Goal: Task Accomplishment & Management: Use online tool/utility

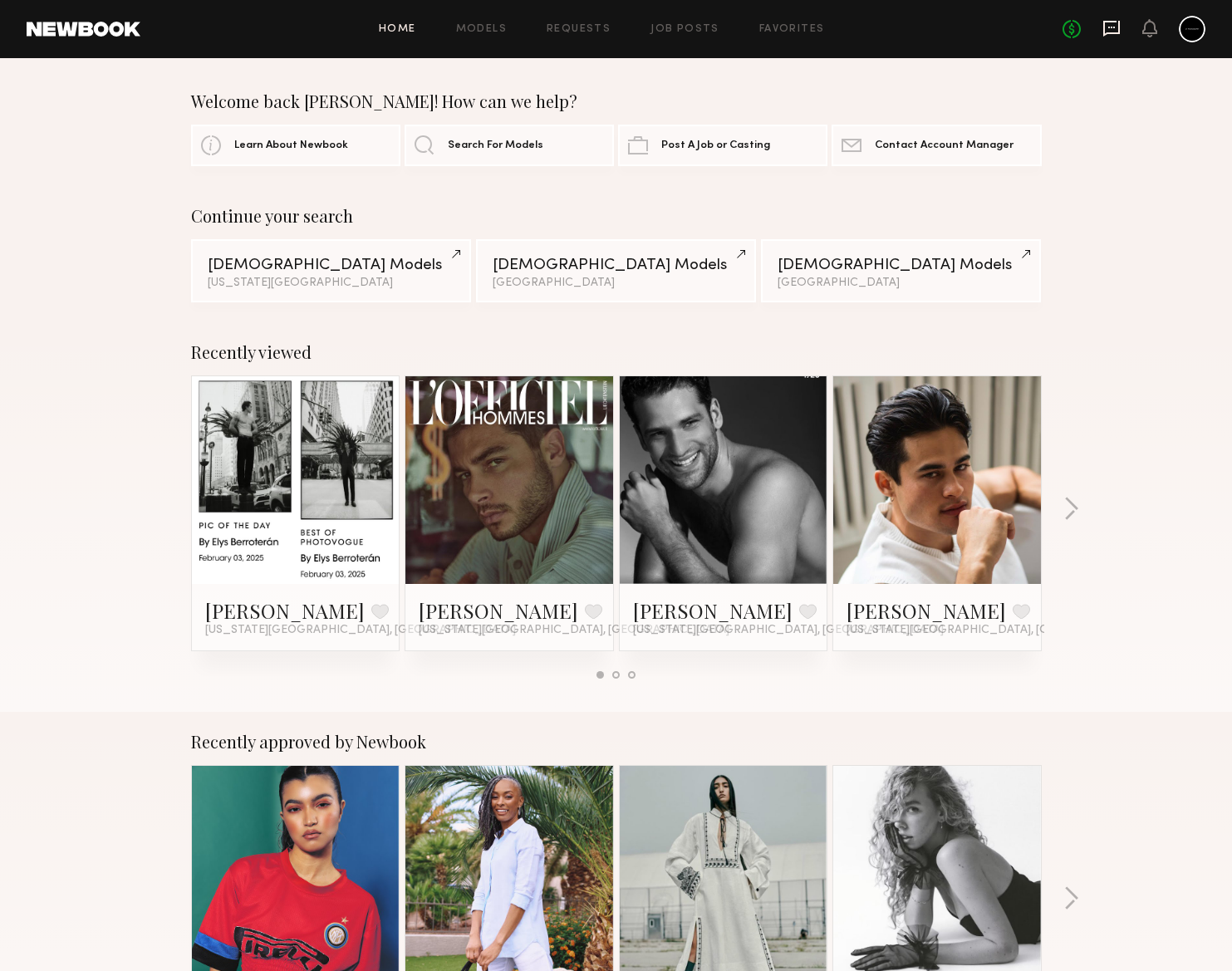
click at [1116, 29] on icon at bounding box center [1112, 29] width 19 height 19
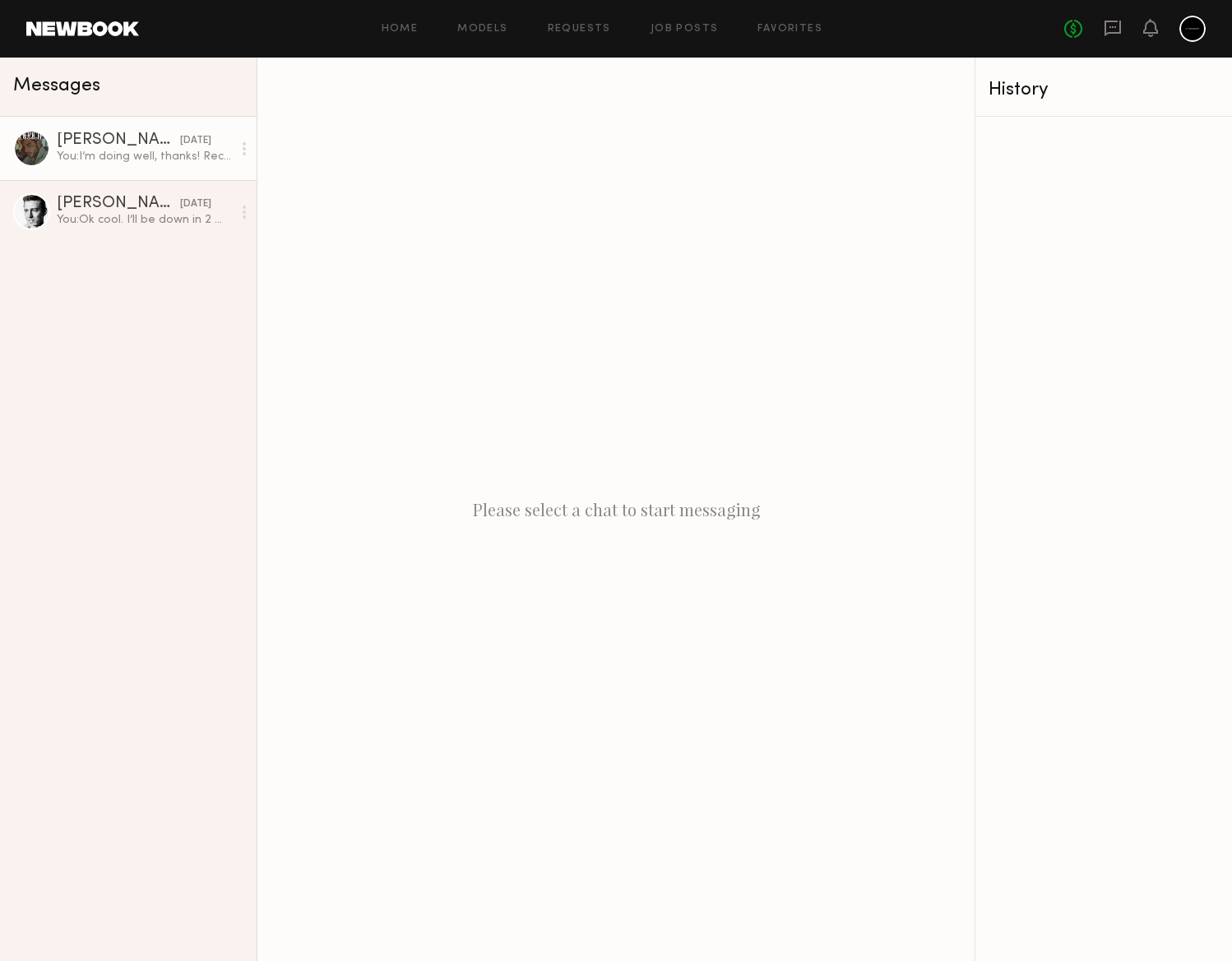
click at [118, 161] on div "You: I’m doing well, thanks! Recently I’ve been scaling back the number of shoo…" at bounding box center [145, 156] width 175 height 16
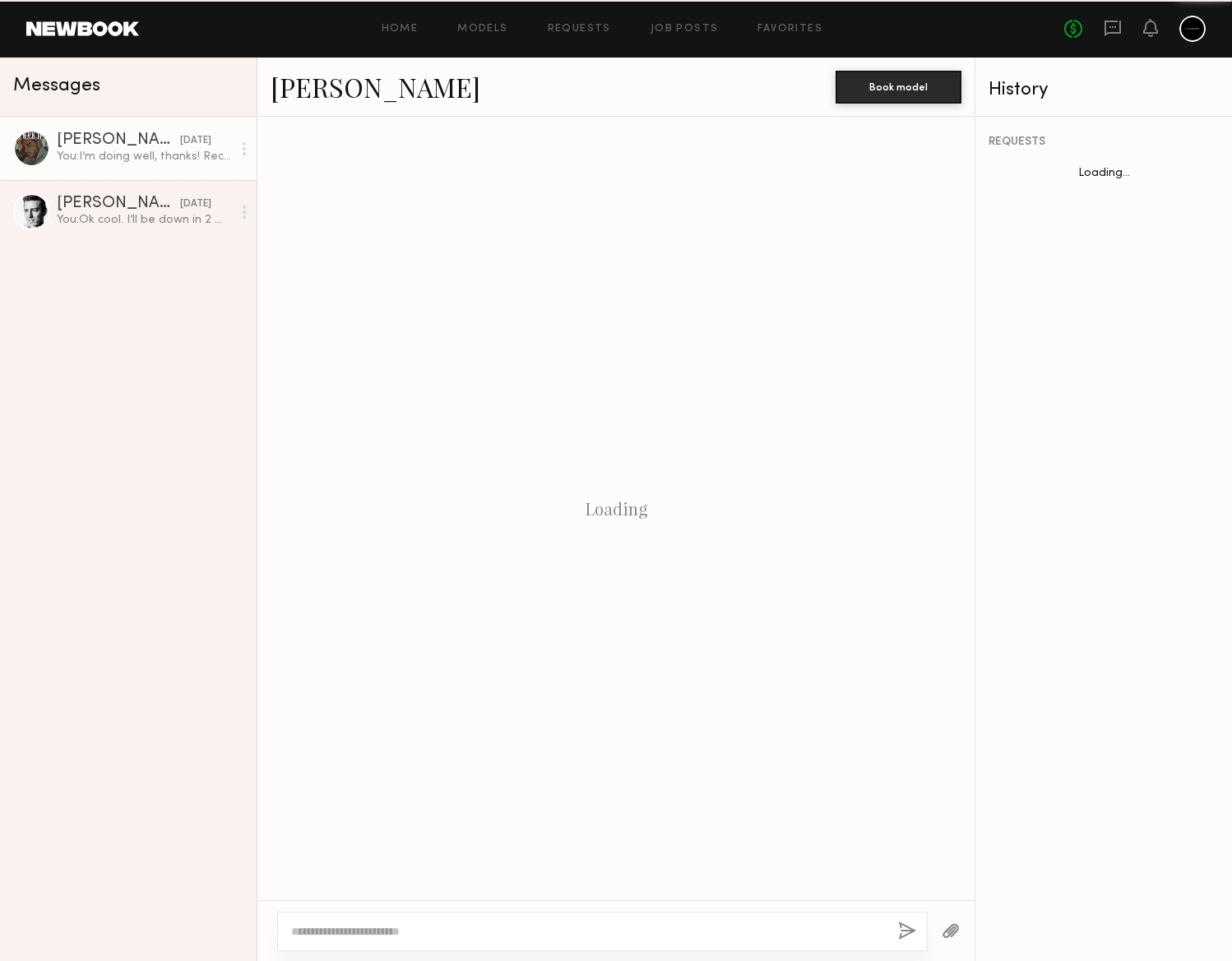
scroll to position [335, 0]
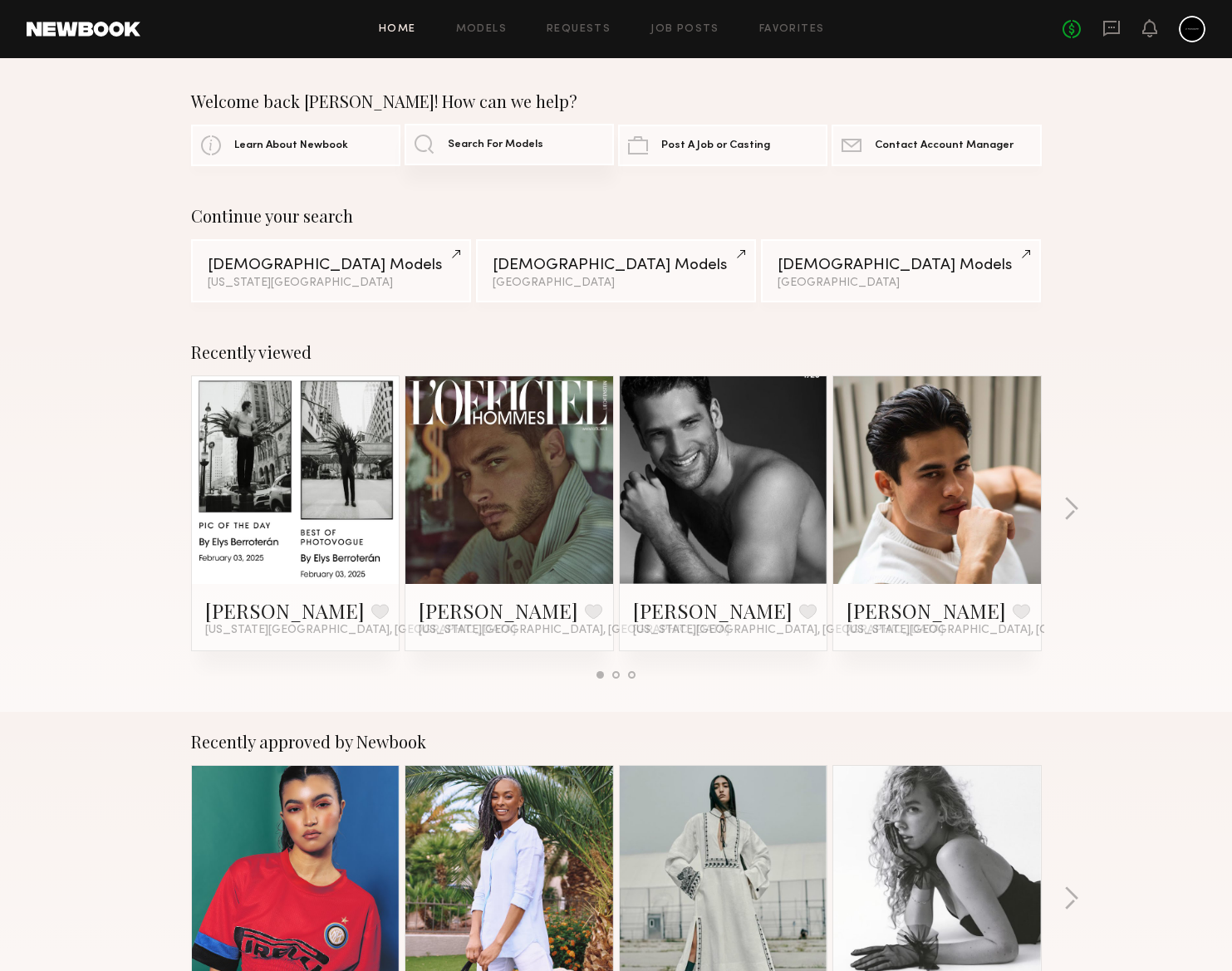
click at [499, 144] on span "Search For Models" at bounding box center [496, 145] width 96 height 11
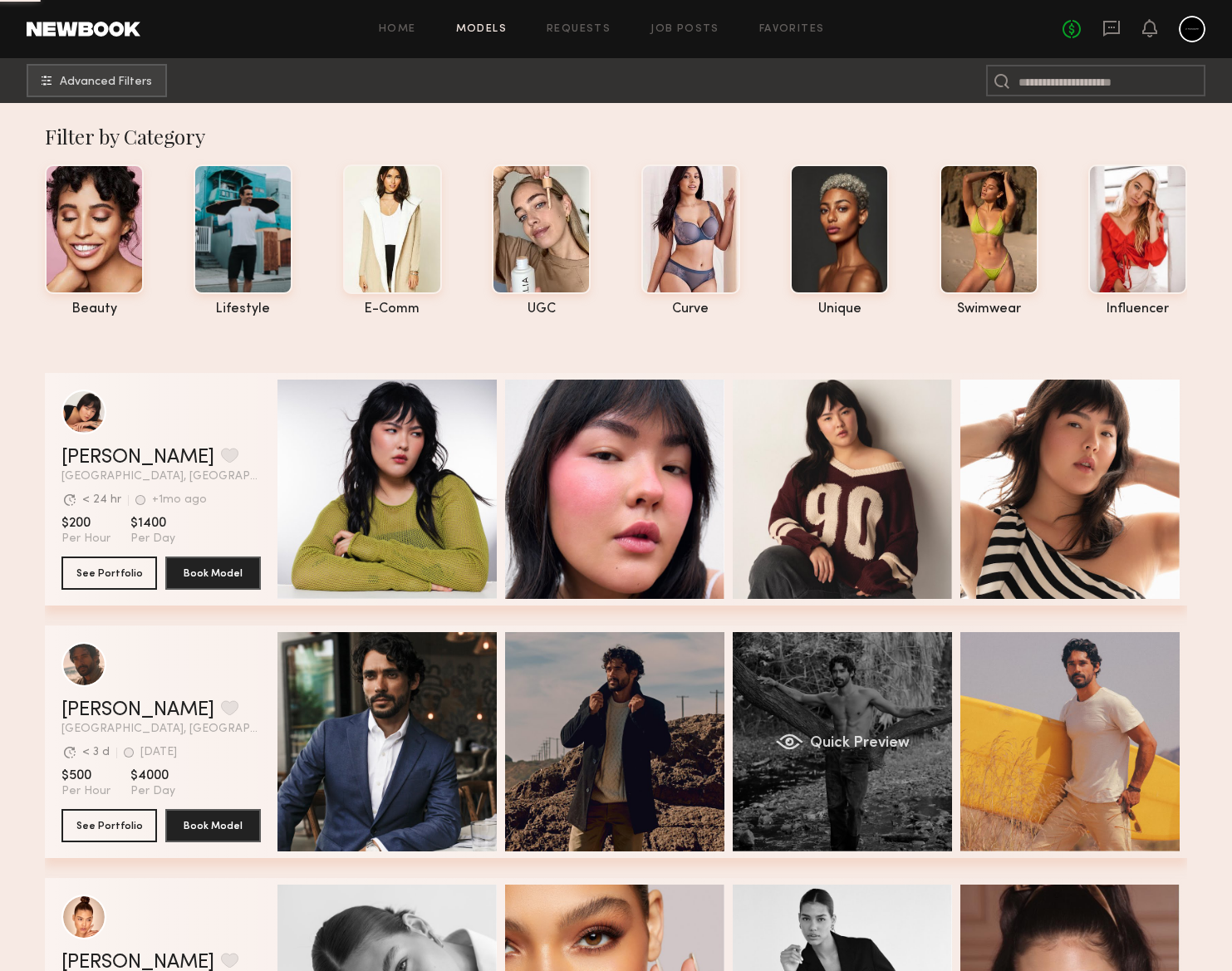
click at [801, 713] on div "Quick Preview" at bounding box center [842, 742] width 219 height 219
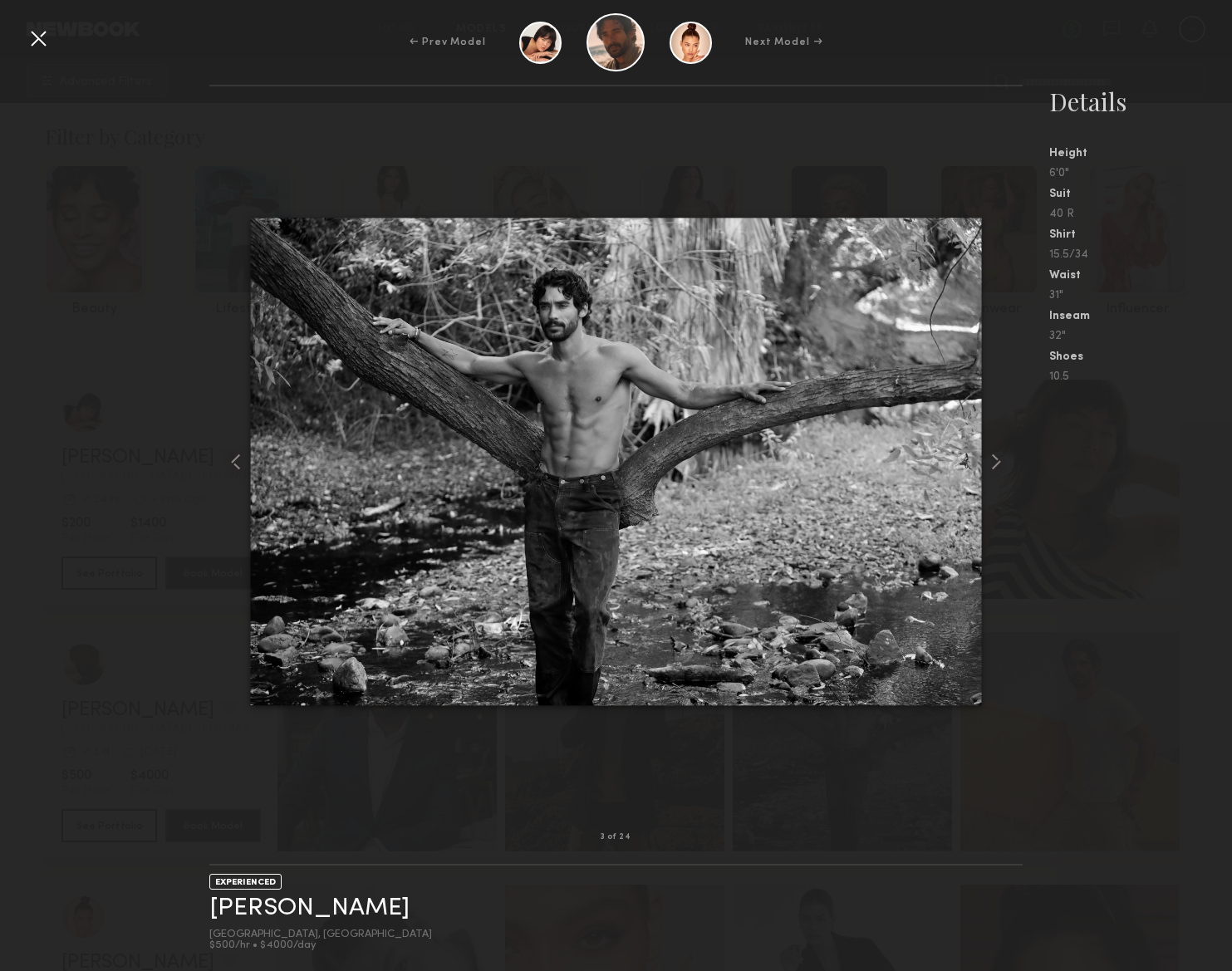
click at [37, 36] on div at bounding box center [38, 38] width 27 height 27
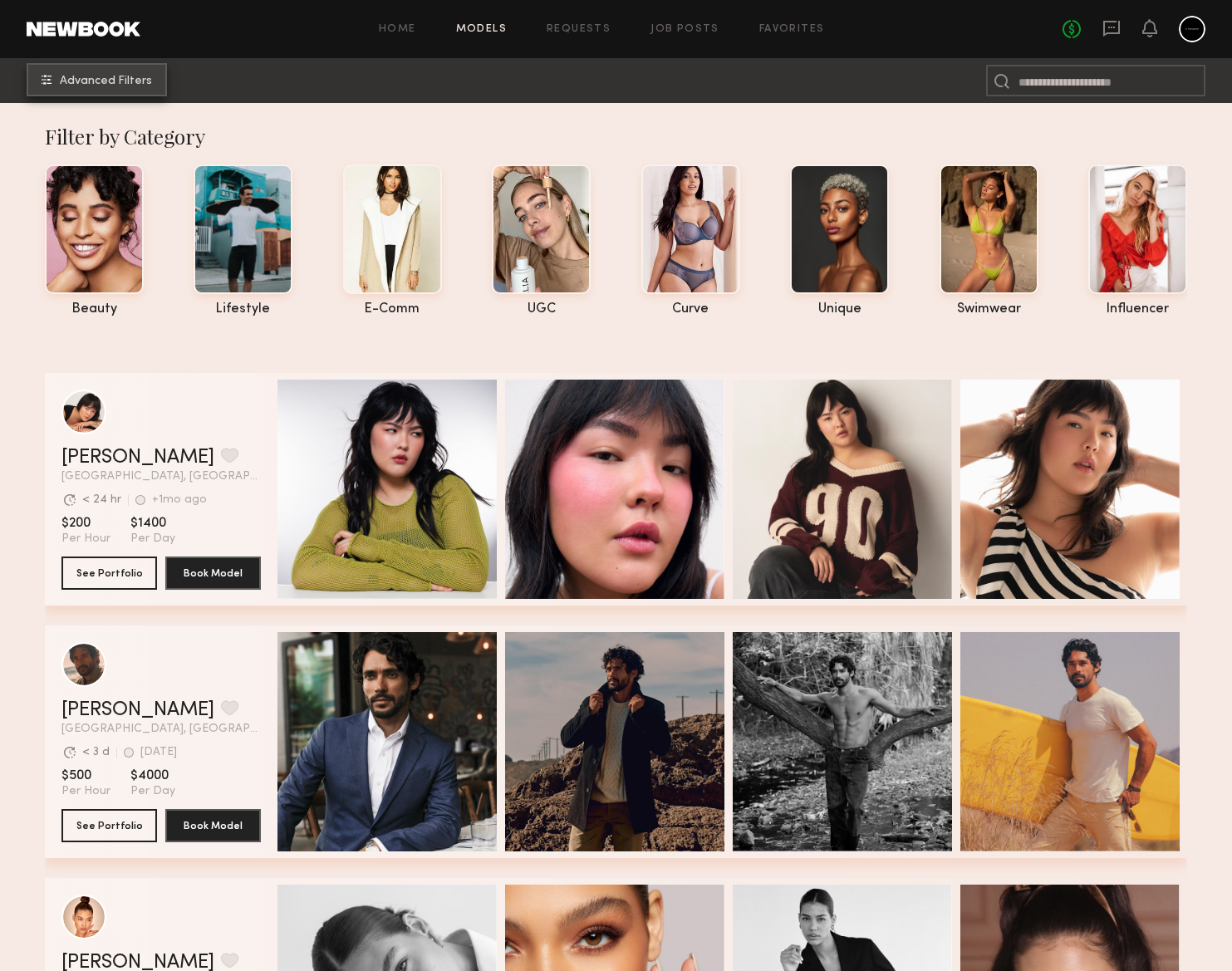
click at [128, 88] on button "Advanced Filters" at bounding box center [97, 80] width 141 height 34
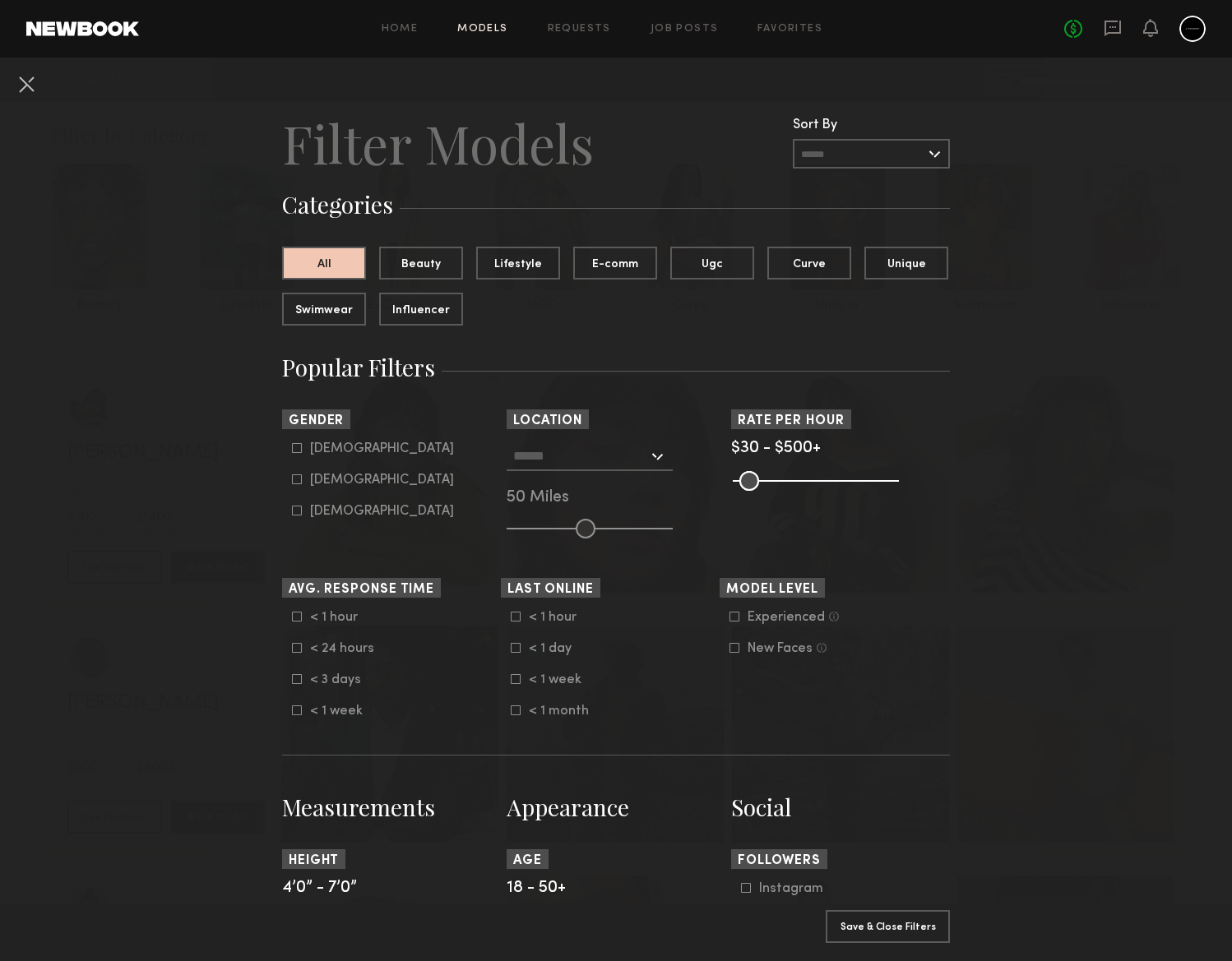
click at [553, 452] on input "text" at bounding box center [580, 456] width 135 height 28
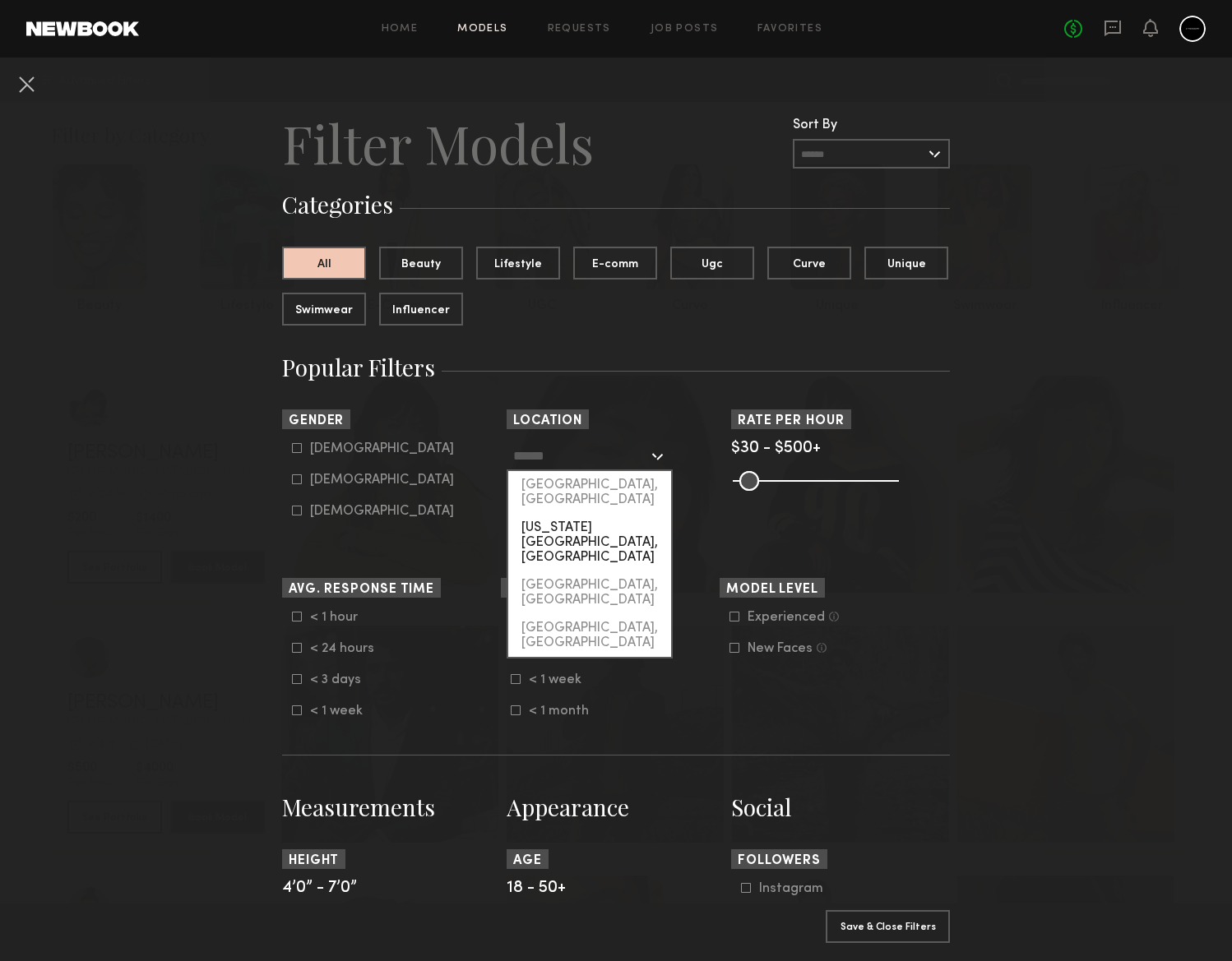
scroll to position [193, 0]
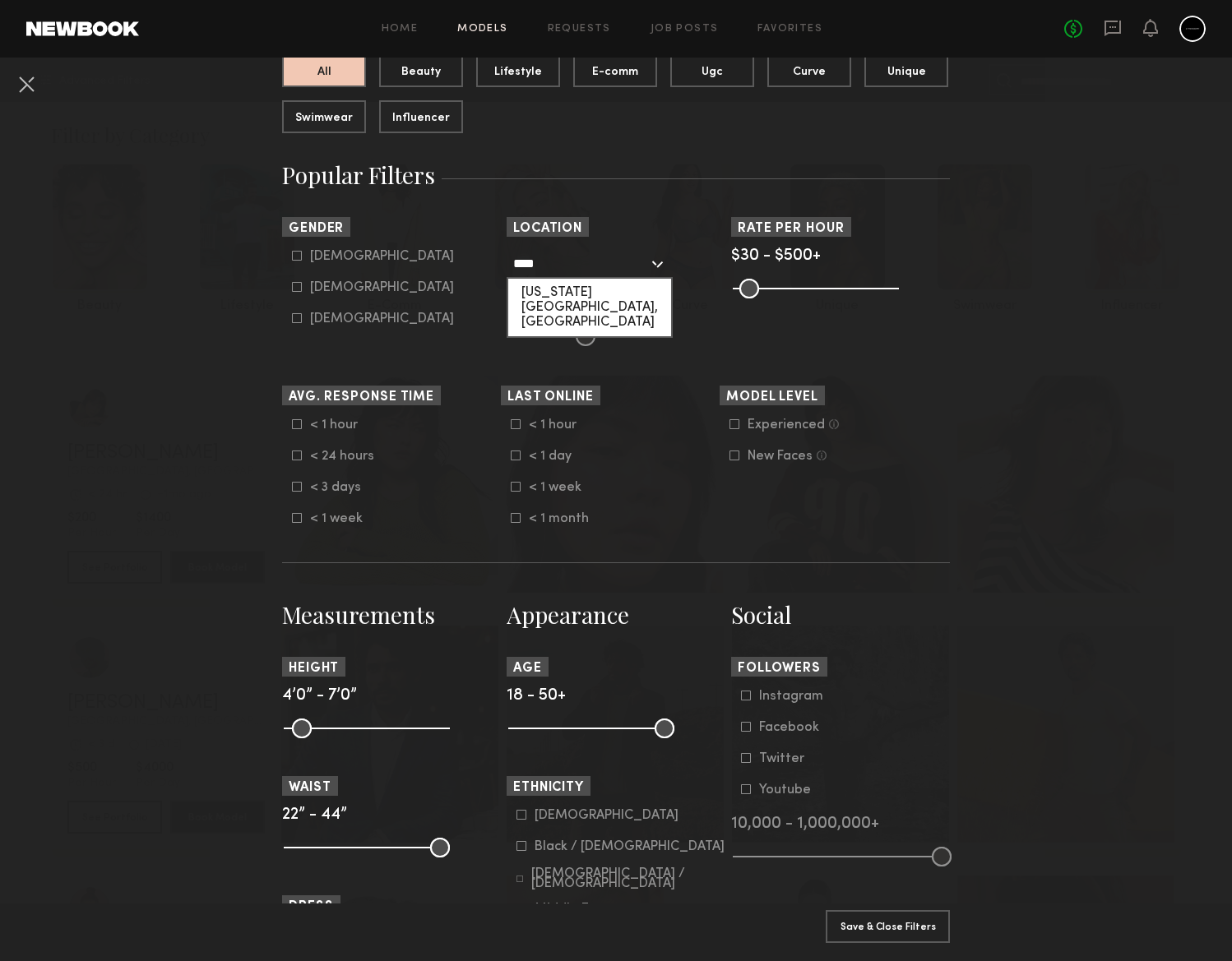
drag, startPoint x: 571, startPoint y: 505, endPoint x: 598, endPoint y: 297, distance: 209.7
click at [598, 297] on div "[US_STATE][GEOGRAPHIC_DATA], [GEOGRAPHIC_DATA]" at bounding box center [589, 307] width 163 height 57
type input "**********"
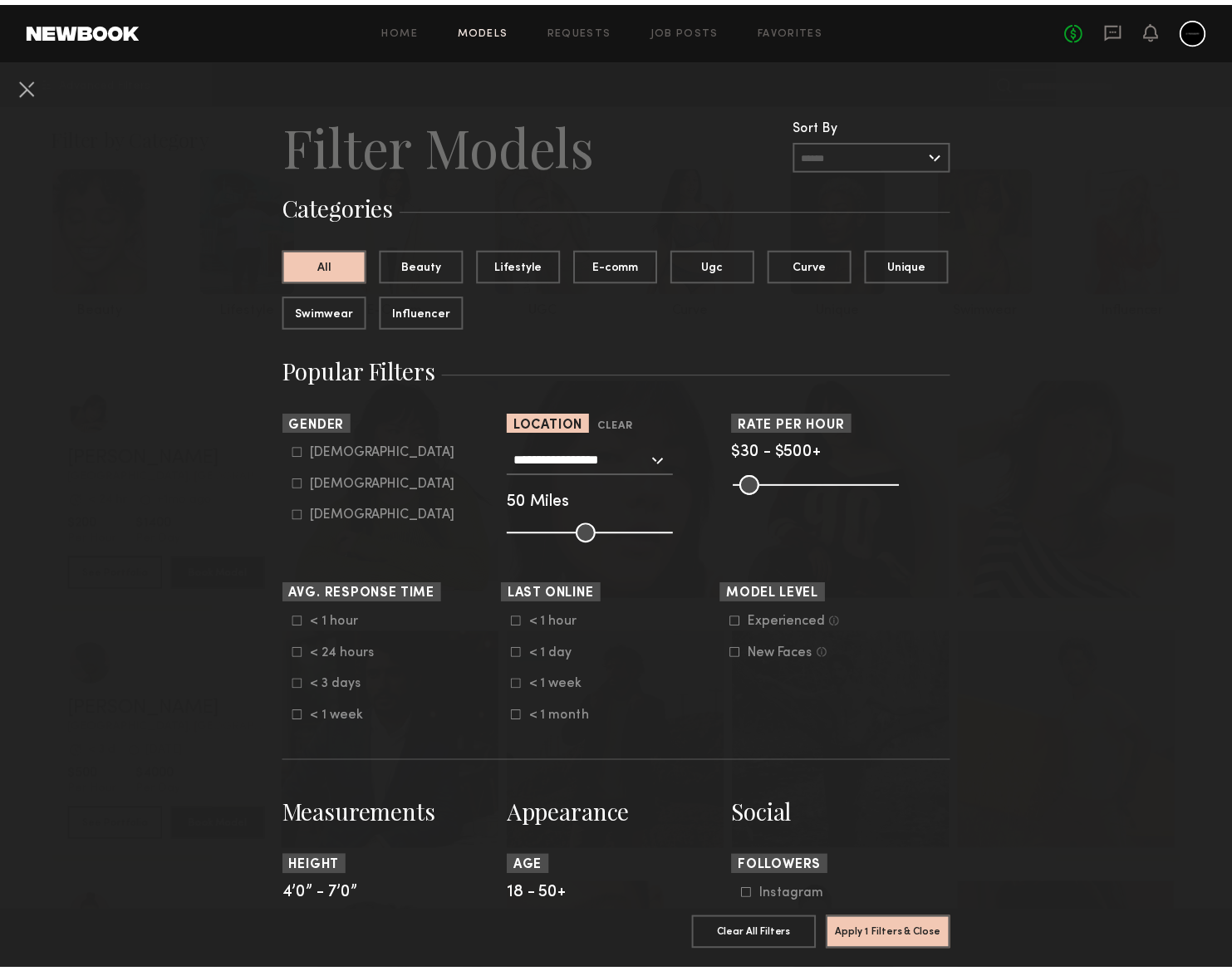
scroll to position [0, 0]
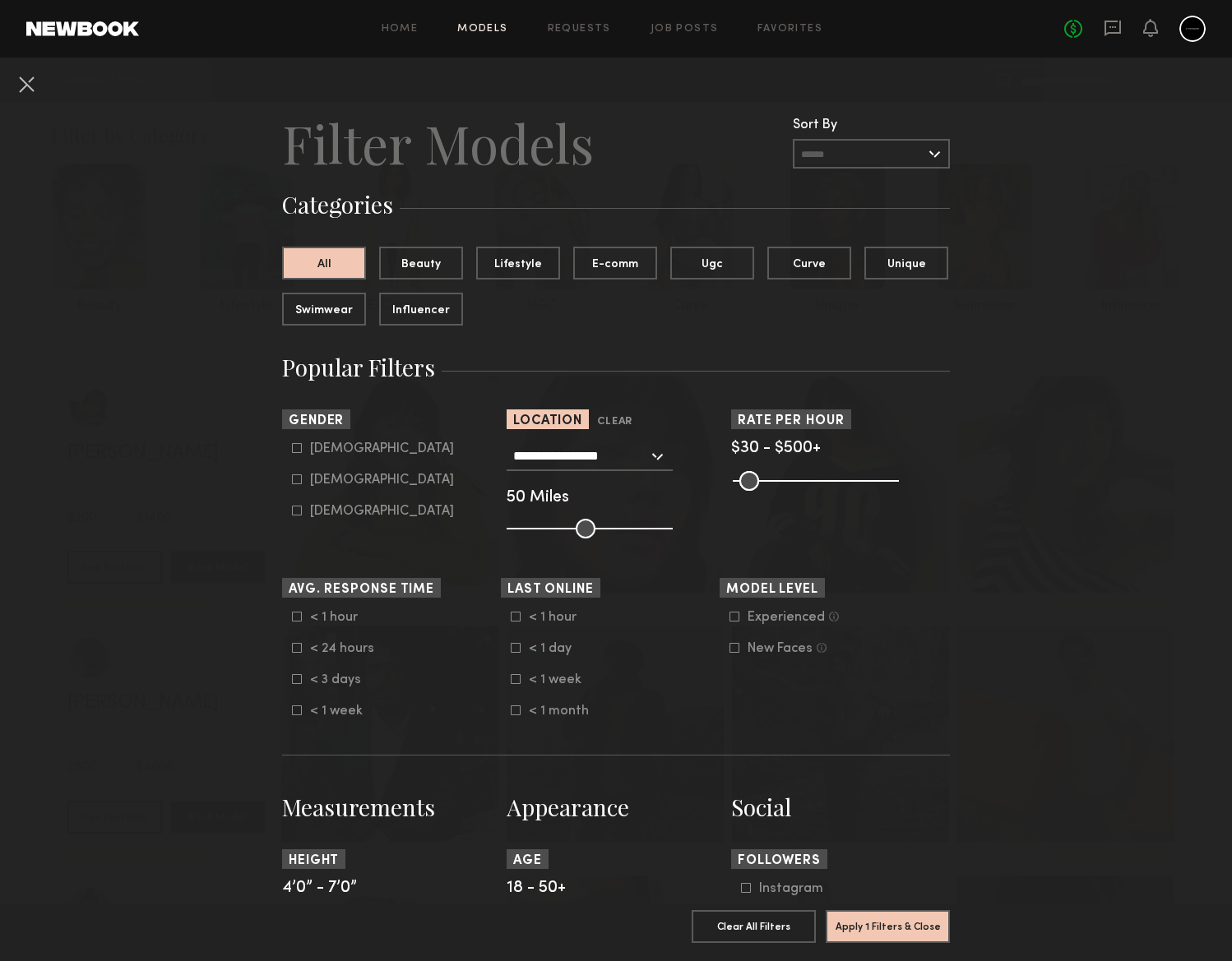
click at [308, 457] on form "[DEMOGRAPHIC_DATA] [DEMOGRAPHIC_DATA] [DEMOGRAPHIC_DATA]" at bounding box center [397, 480] width 209 height 77
click at [299, 449] on label "[DEMOGRAPHIC_DATA]" at bounding box center [373, 448] width 162 height 10
type input "*"
type input "**"
click at [632, 529] on input "range" at bounding box center [589, 528] width 166 height 19
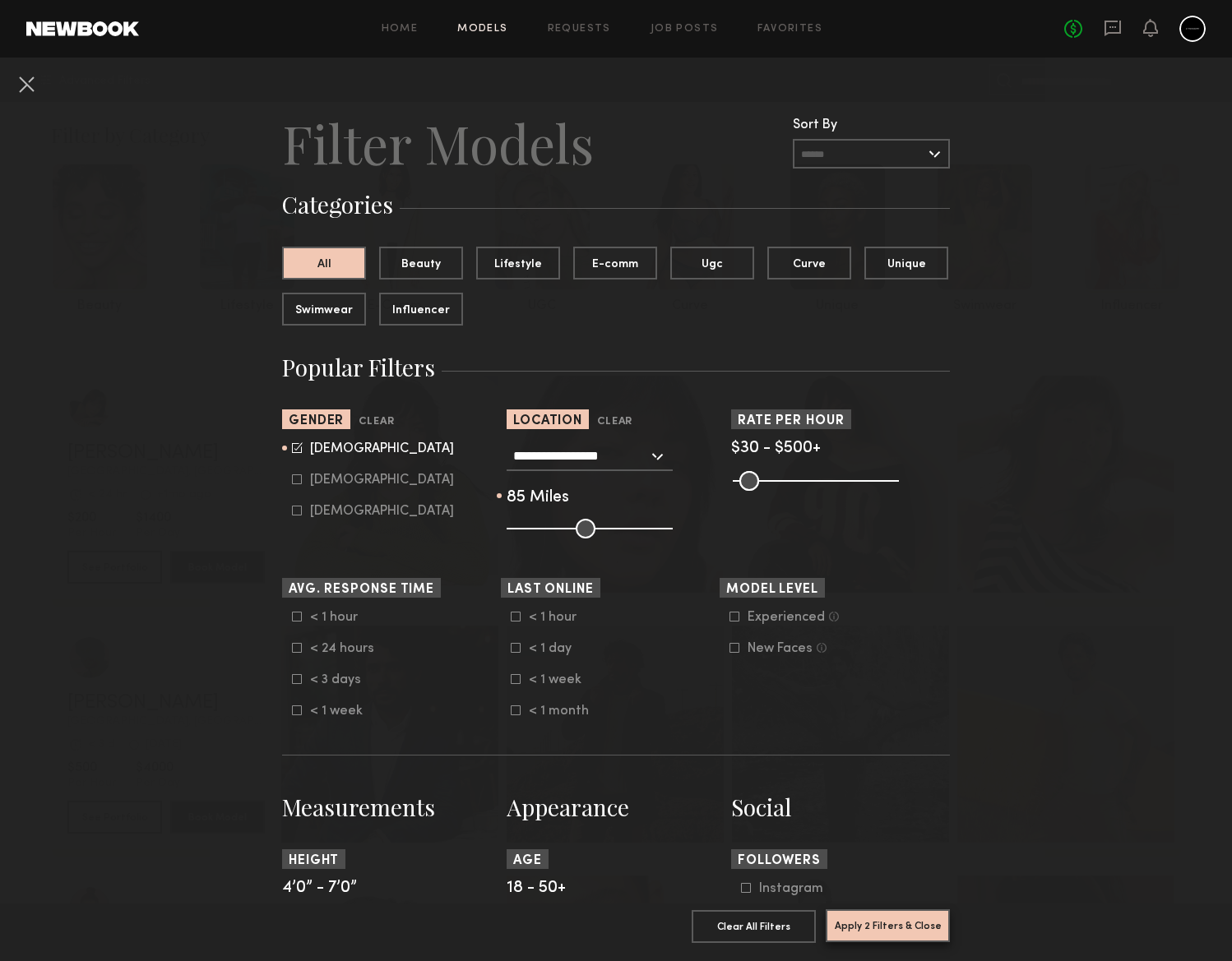
click at [897, 914] on button "Apply 2 Filters & Close" at bounding box center [887, 926] width 124 height 33
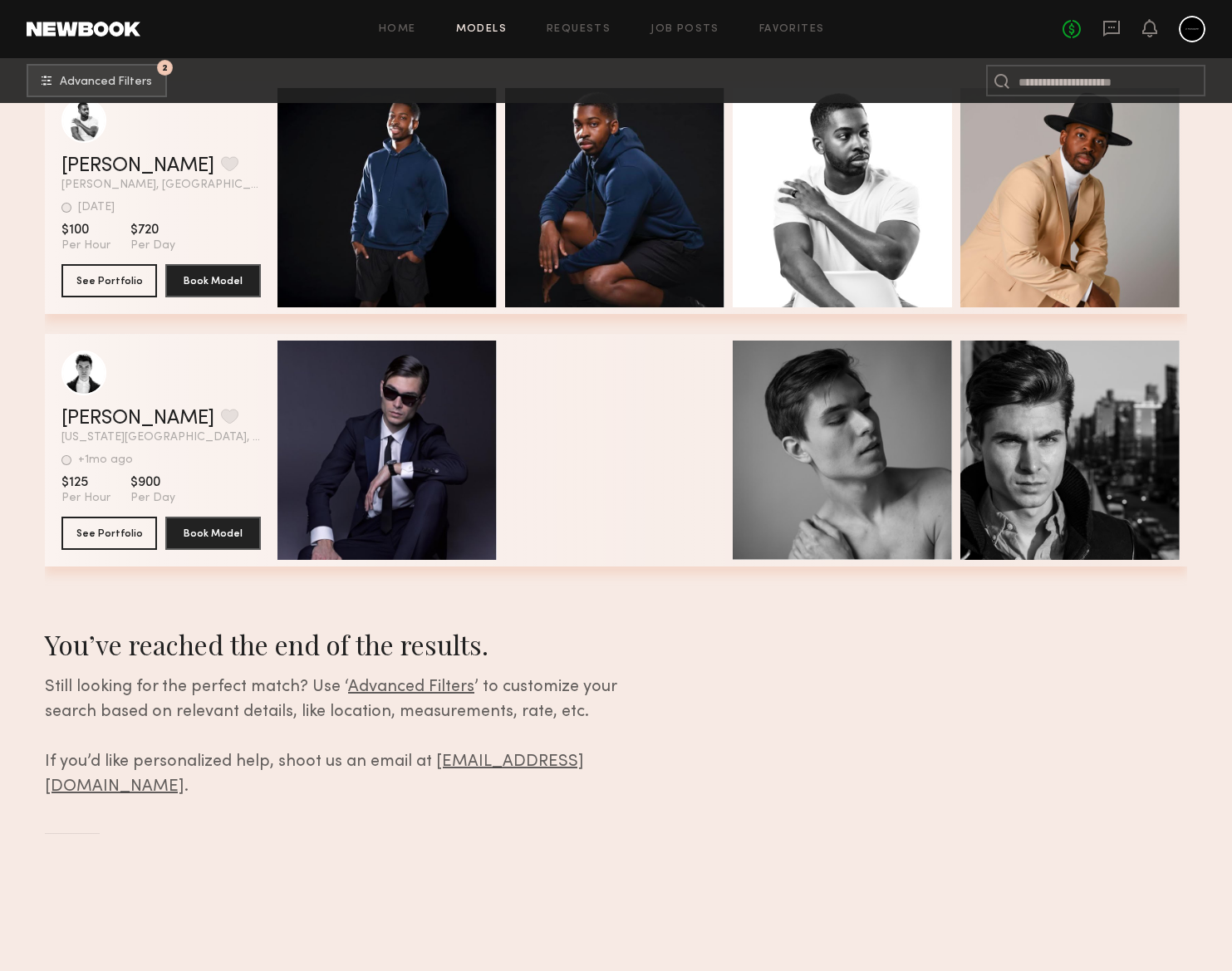
scroll to position [286, 0]
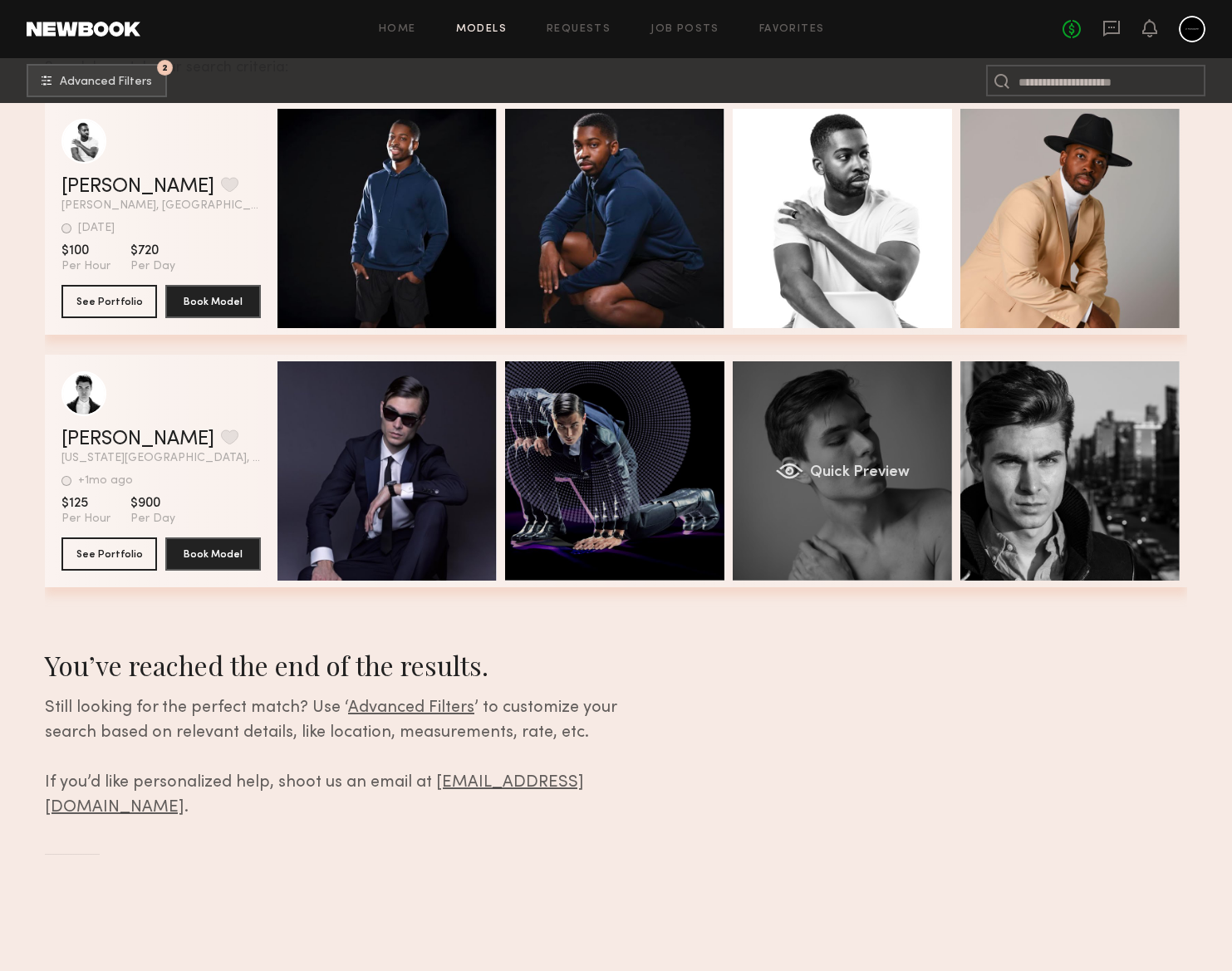
click at [846, 508] on div "Quick Preview" at bounding box center [842, 471] width 219 height 219
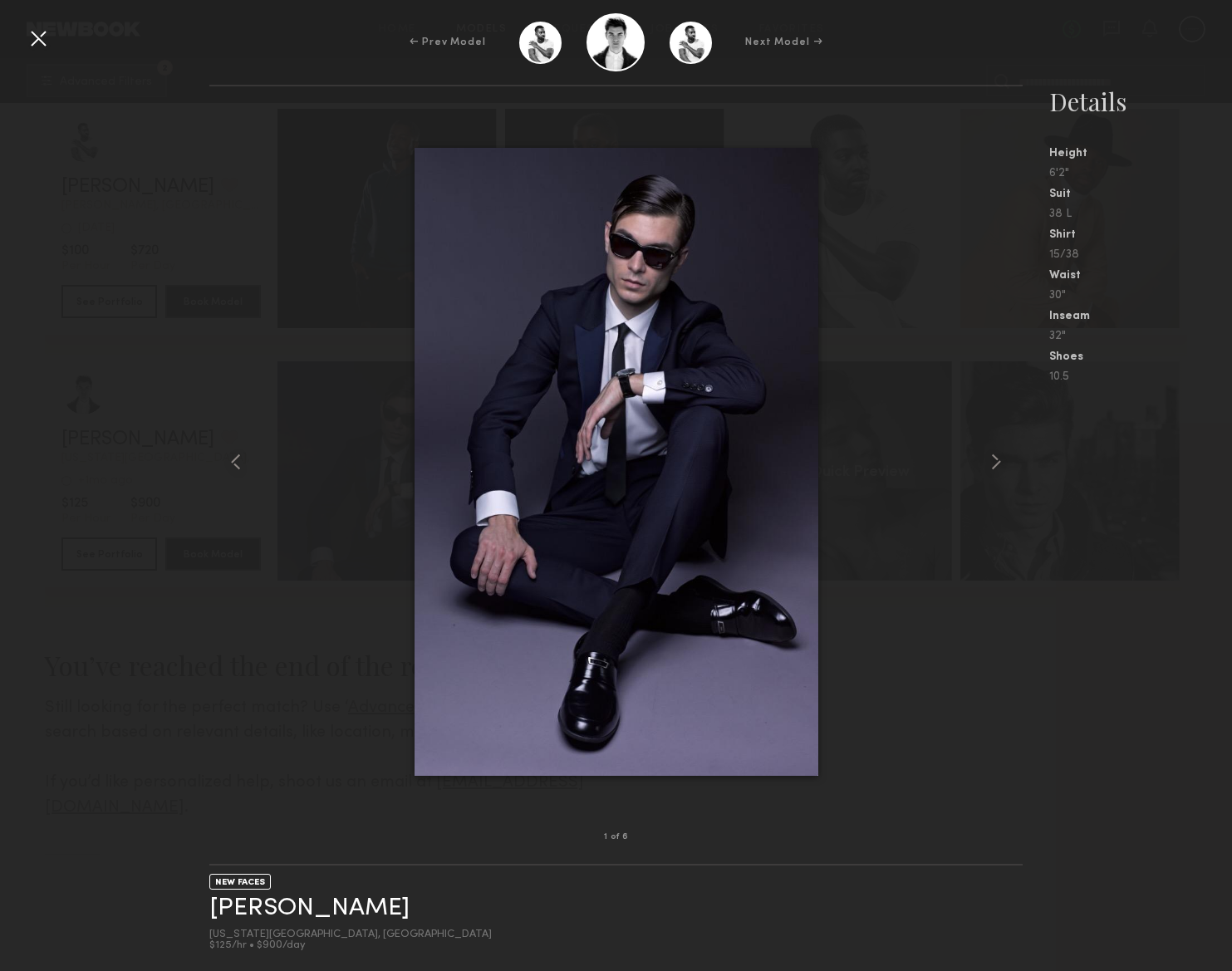
scroll to position [307, 0]
click at [979, 466] on div at bounding box center [616, 461] width 814 height 698
click at [994, 463] on common-icon at bounding box center [996, 462] width 27 height 27
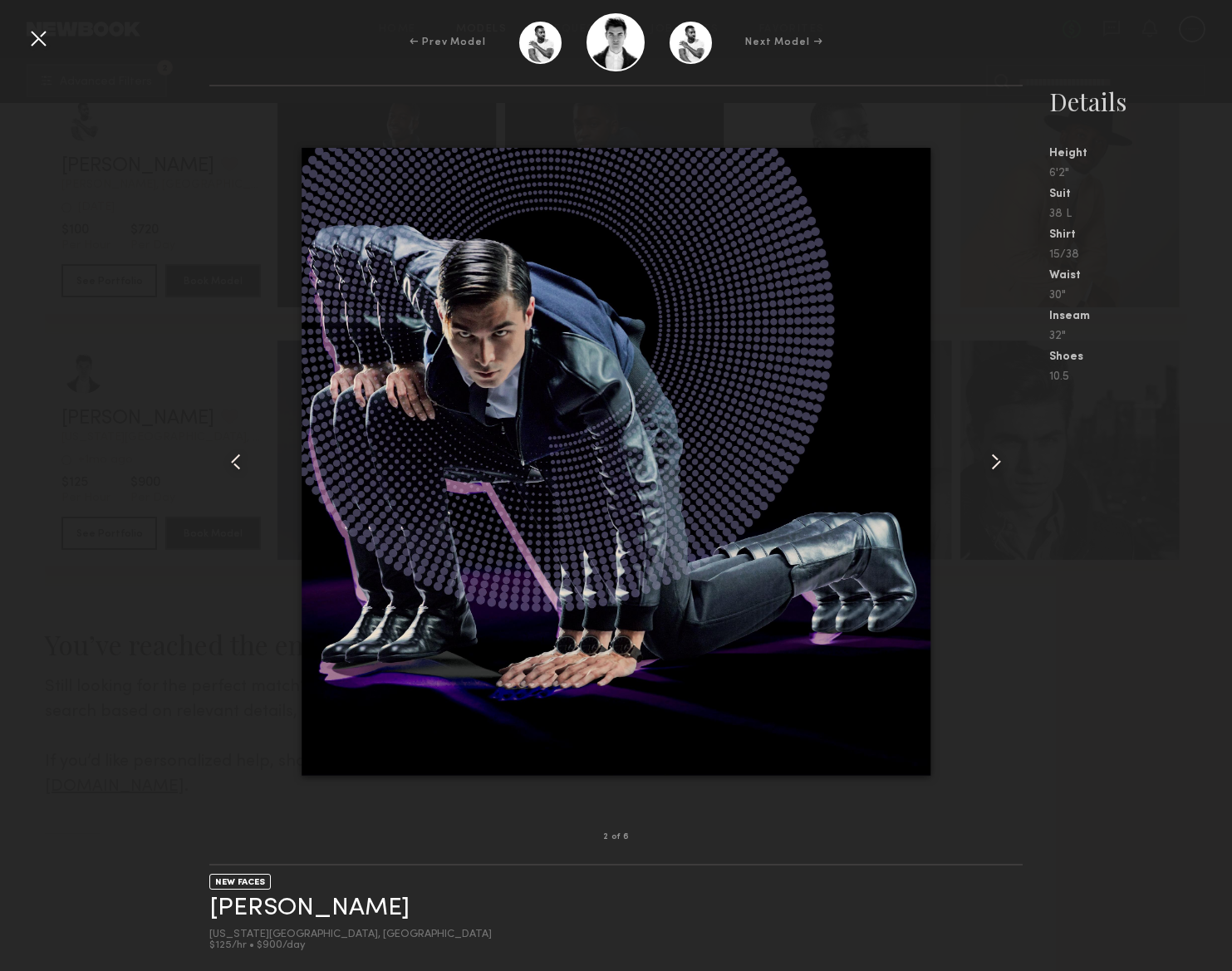
click at [994, 463] on common-icon at bounding box center [996, 462] width 27 height 27
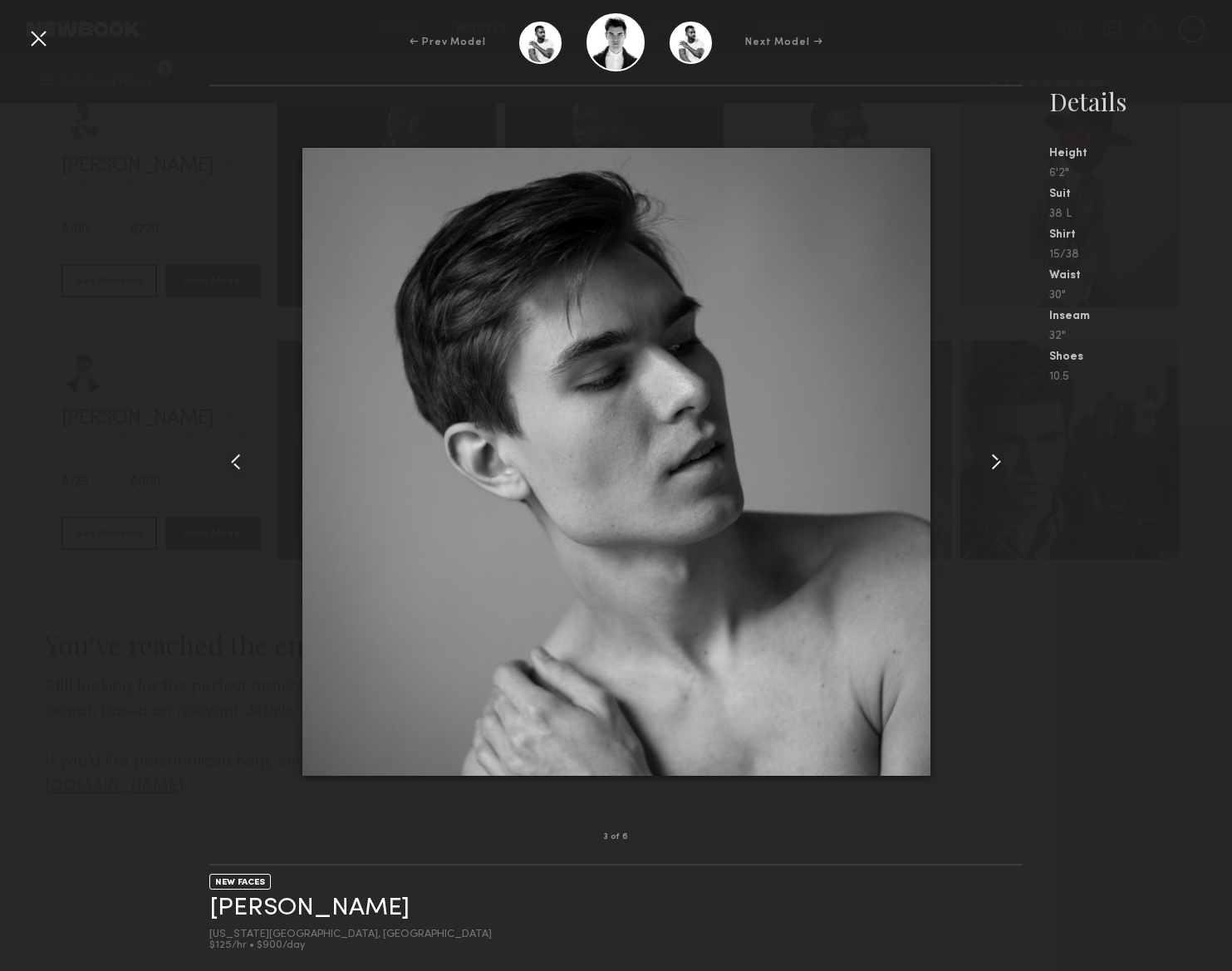
click at [994, 463] on common-icon at bounding box center [996, 462] width 27 height 27
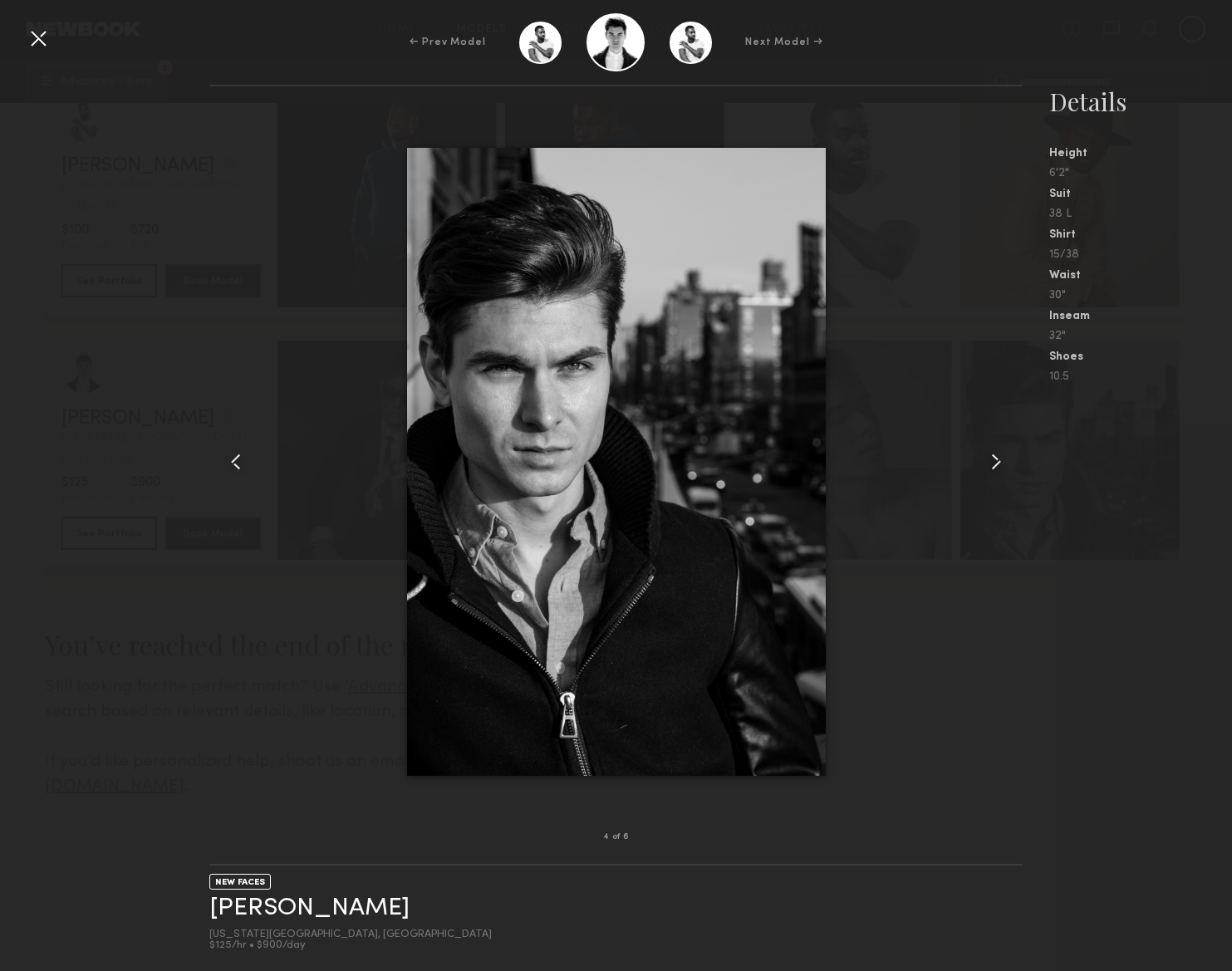
click at [994, 463] on common-icon at bounding box center [996, 462] width 27 height 27
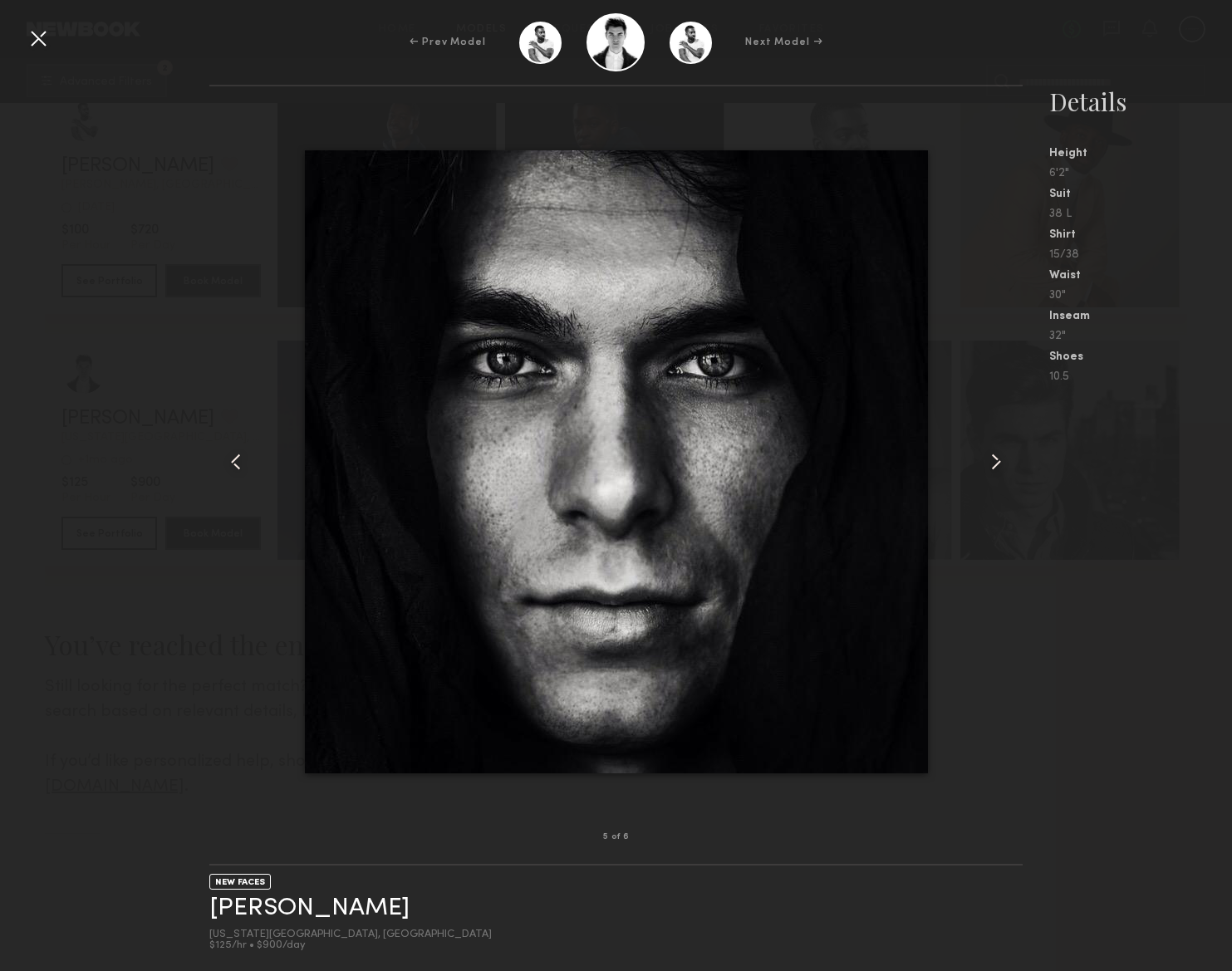
click at [994, 463] on common-icon at bounding box center [996, 462] width 27 height 27
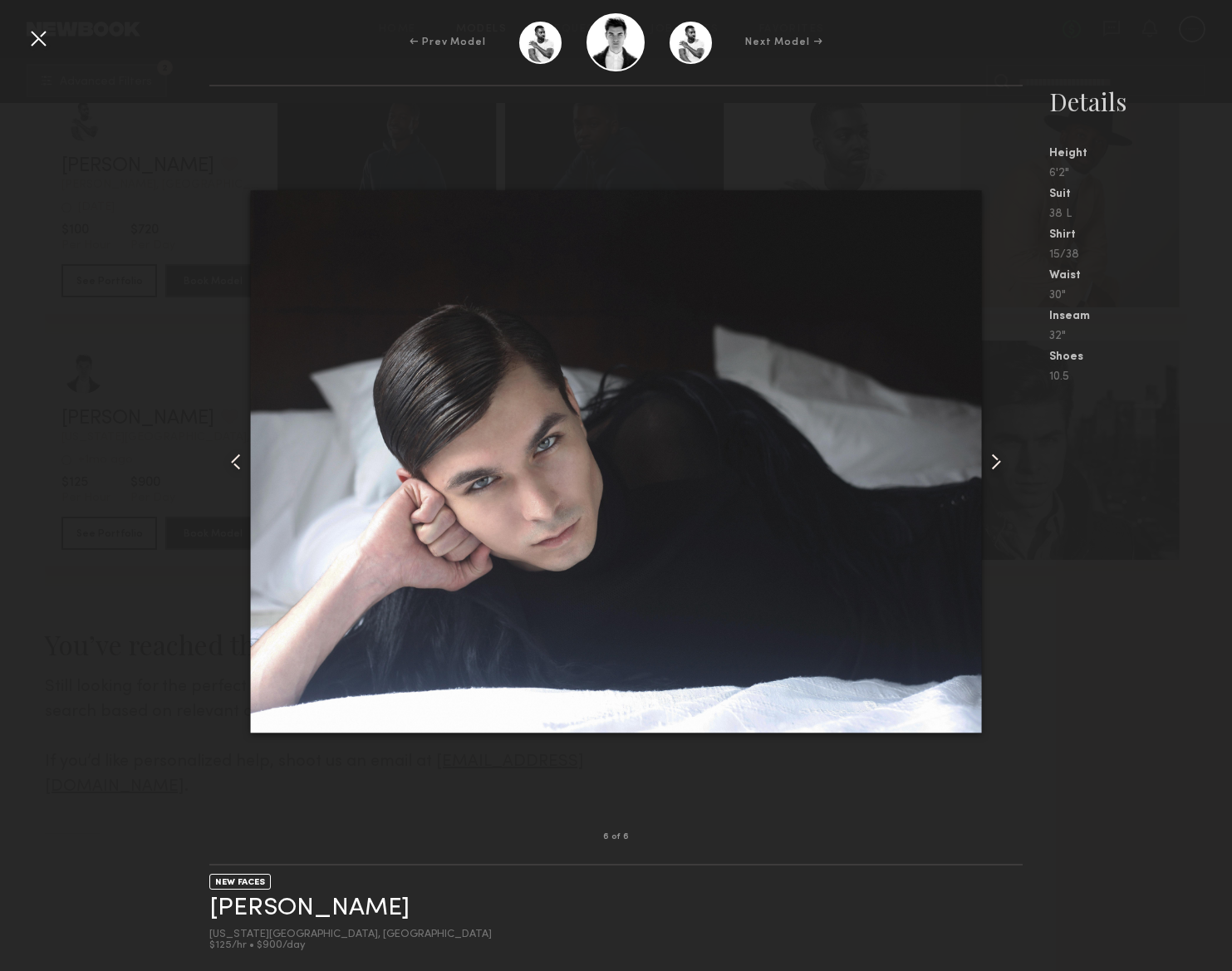
scroll to position [326, 0]
click at [793, 111] on nb-gallery-light "6 of 6" at bounding box center [616, 475] width 814 height 781
click at [29, 47] on div at bounding box center [38, 38] width 27 height 27
